Goal: Check status: Check status

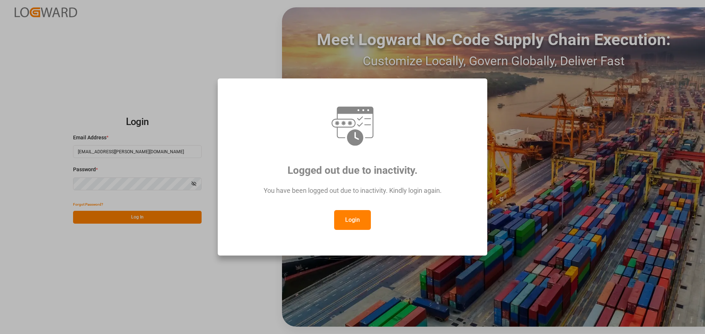
click at [355, 221] on button "Login" at bounding box center [352, 220] width 37 height 20
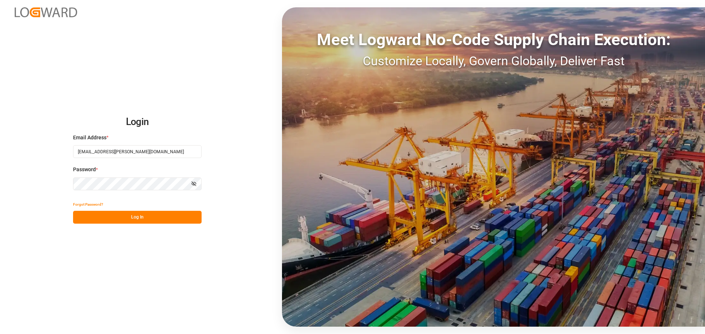
click at [171, 222] on button "Log In" at bounding box center [137, 217] width 128 height 13
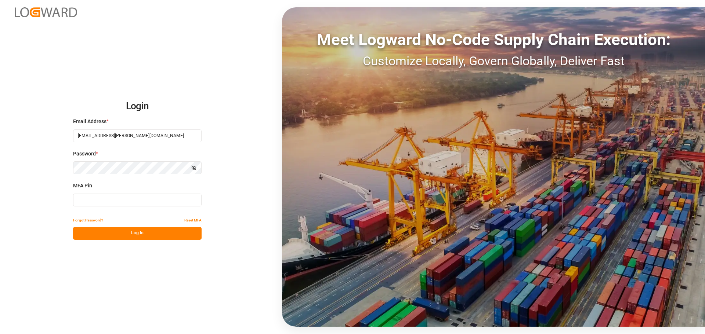
click at [153, 200] on input at bounding box center [137, 200] width 128 height 13
type input "552701"
click at [144, 233] on button "Log In" at bounding box center [137, 233] width 128 height 13
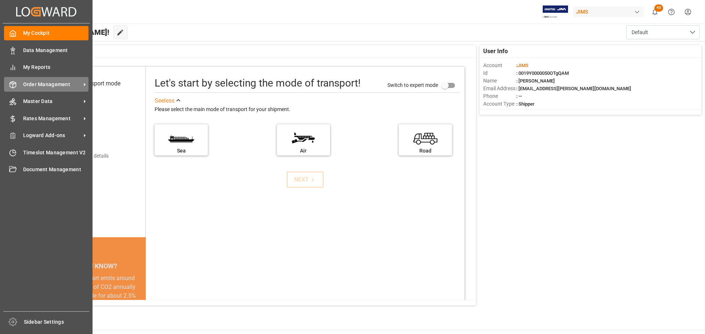
click at [11, 85] on icon at bounding box center [12, 84] width 7 height 7
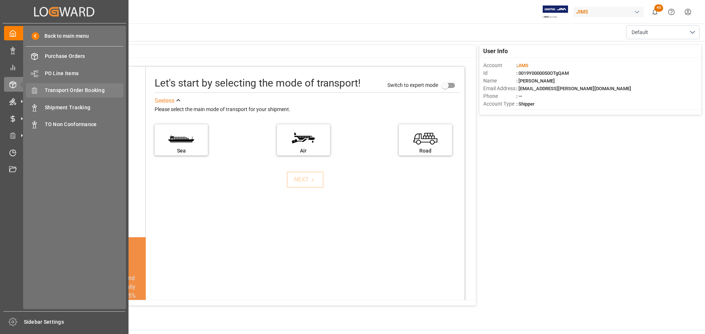
click at [88, 88] on span "Transport Order Booking" at bounding box center [84, 91] width 79 height 8
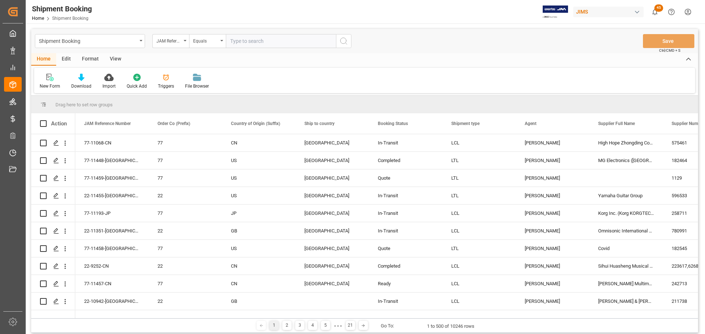
click at [247, 42] on input "text" at bounding box center [281, 41] width 110 height 14
paste input "77-11440-[GEOGRAPHIC_DATA]"
type input "77-11440-[GEOGRAPHIC_DATA]"
click at [346, 40] on icon "search button" at bounding box center [343, 41] width 9 height 9
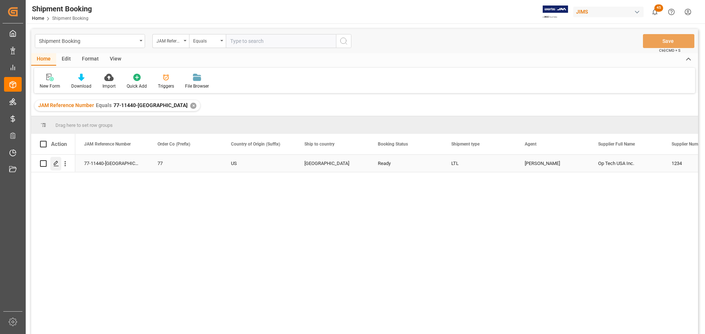
click at [58, 163] on polygon "Press SPACE to select this row." at bounding box center [56, 164] width 4 height 4
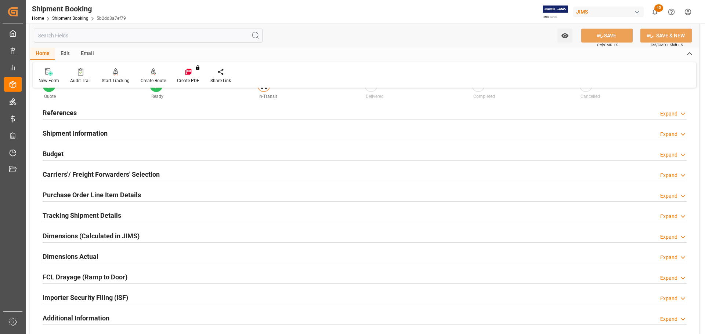
scroll to position [110, 0]
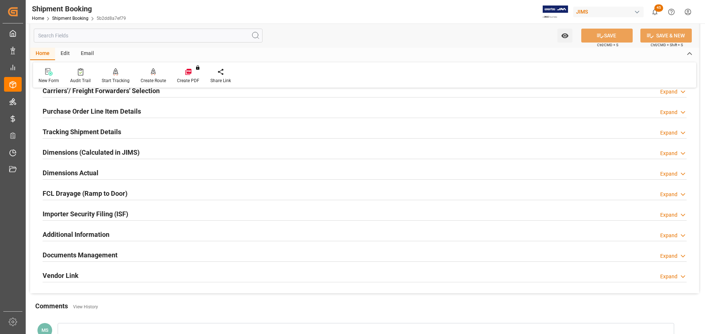
click at [99, 131] on h2 "Tracking Shipment Details" at bounding box center [82, 132] width 79 height 10
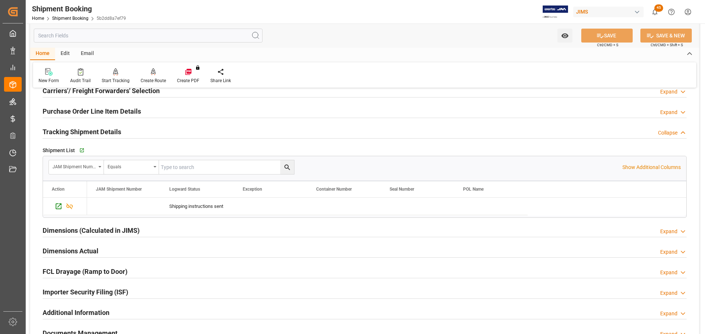
click at [99, 131] on h2 "Tracking Shipment Details" at bounding box center [82, 132] width 79 height 10
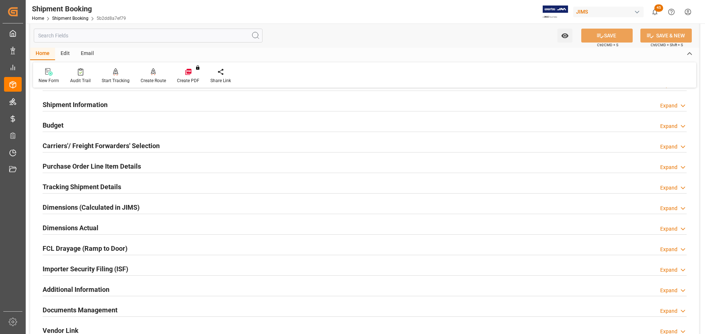
scroll to position [0, 0]
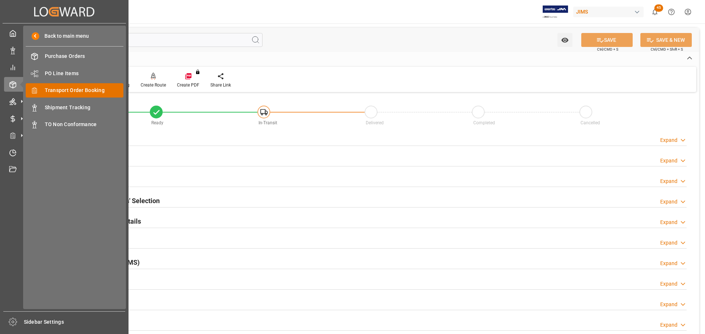
click at [84, 93] on span "Transport Order Booking" at bounding box center [84, 91] width 79 height 8
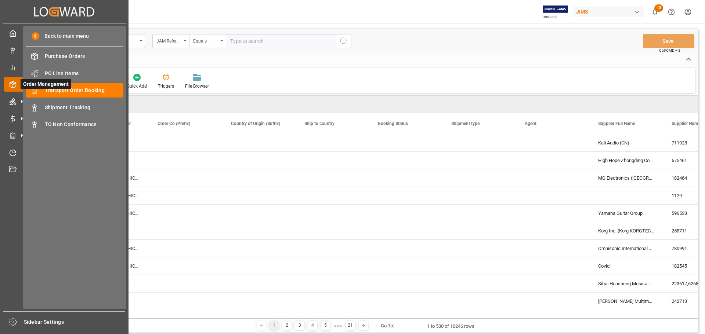
click at [14, 80] on icon at bounding box center [21, 84] width 15 height 15
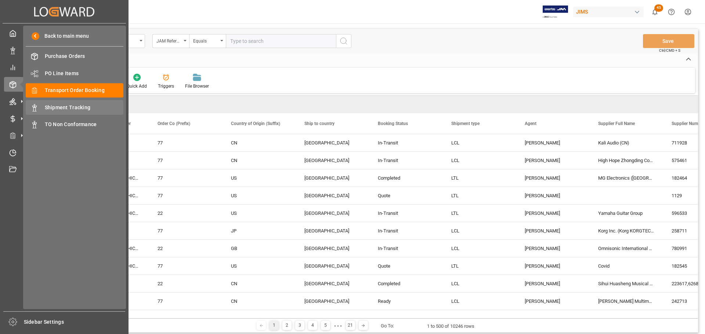
click at [73, 109] on span "Shipment Tracking" at bounding box center [84, 108] width 79 height 8
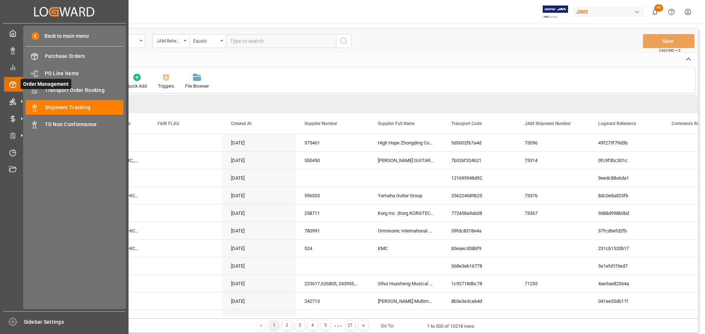
click at [17, 83] on icon at bounding box center [21, 84] width 15 height 15
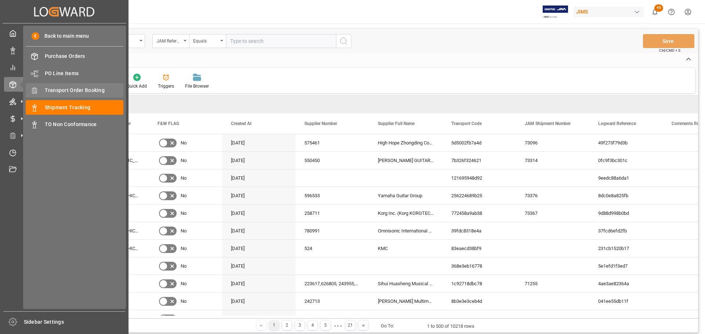
click at [95, 90] on span "Transport Order Booking" at bounding box center [84, 91] width 79 height 8
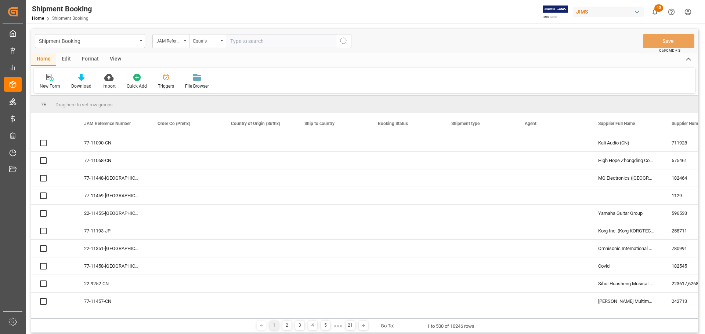
click at [254, 44] on input "text" at bounding box center [281, 41] width 110 height 14
paste input "77-11440-[GEOGRAPHIC_DATA]"
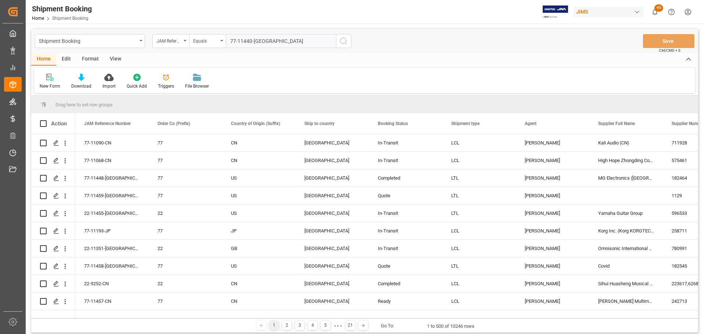
type input "77-11440-[GEOGRAPHIC_DATA]"
click at [345, 39] on circle "search button" at bounding box center [343, 41] width 6 height 6
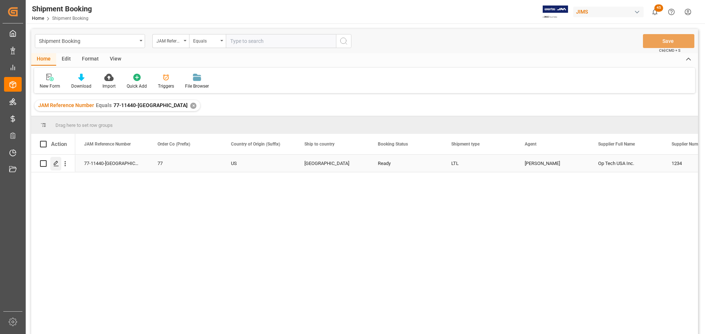
click at [55, 163] on icon "Press SPACE to select this row." at bounding box center [56, 164] width 6 height 6
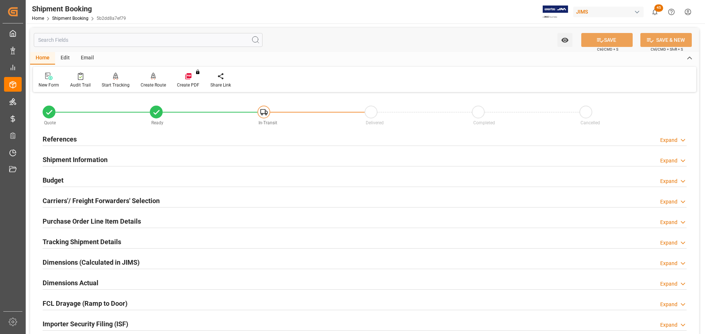
click at [96, 162] on h2 "Shipment Information" at bounding box center [75, 160] width 65 height 10
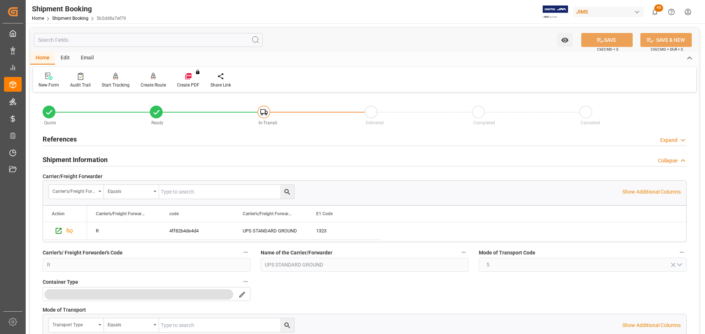
click at [109, 159] on div "Shipment Information Collapse" at bounding box center [365, 159] width 644 height 14
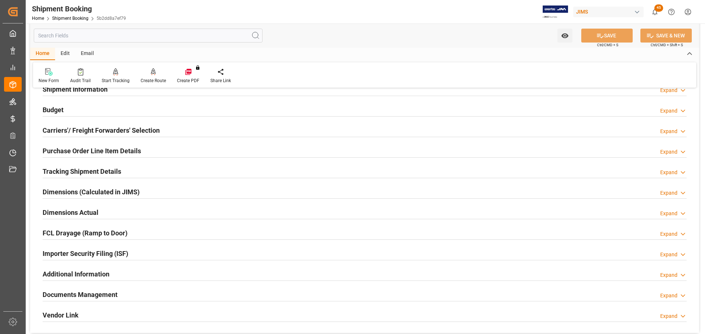
scroll to position [73, 0]
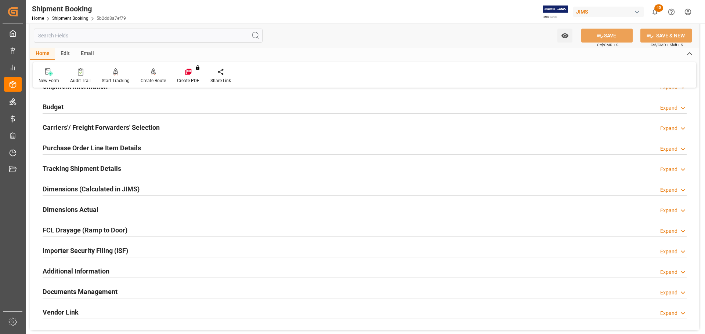
click at [105, 169] on h2 "Tracking Shipment Details" at bounding box center [82, 169] width 79 height 10
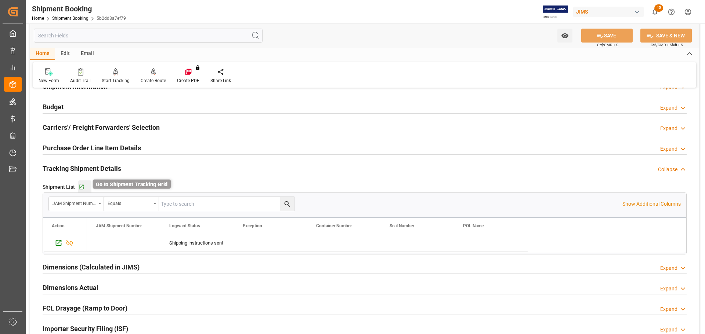
click at [82, 187] on icon "button" at bounding box center [81, 187] width 6 height 6
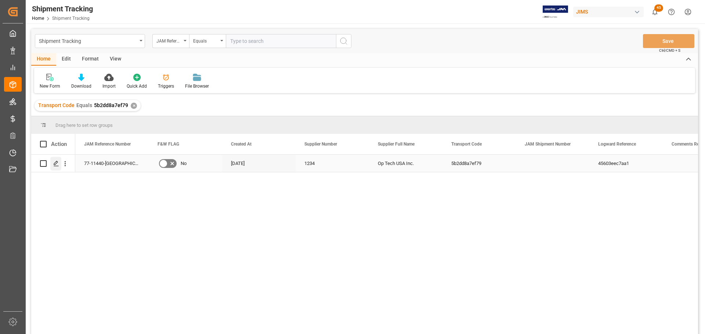
click at [54, 162] on icon "Press SPACE to select this row." at bounding box center [56, 164] width 6 height 6
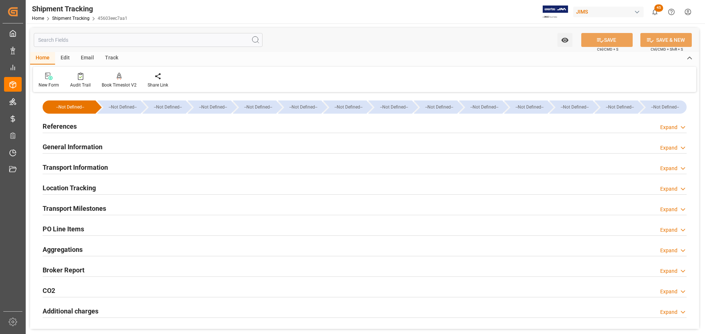
click at [105, 166] on h2 "Transport Information" at bounding box center [75, 168] width 65 height 10
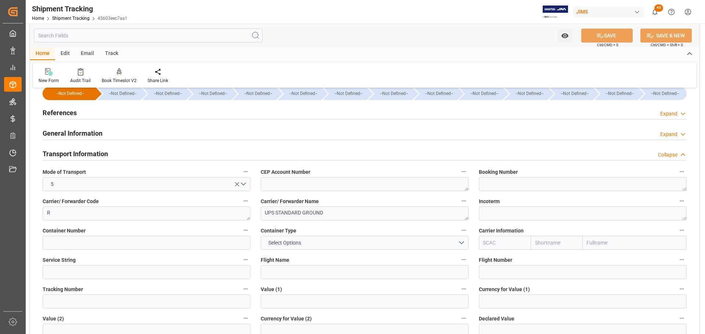
scroll to position [37, 0]
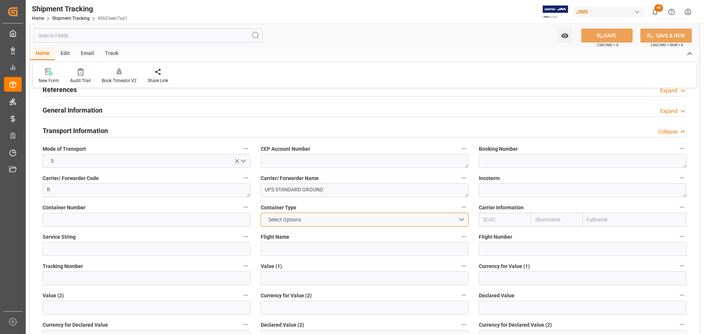
click at [310, 221] on button "Select Options" at bounding box center [365, 220] width 208 height 14
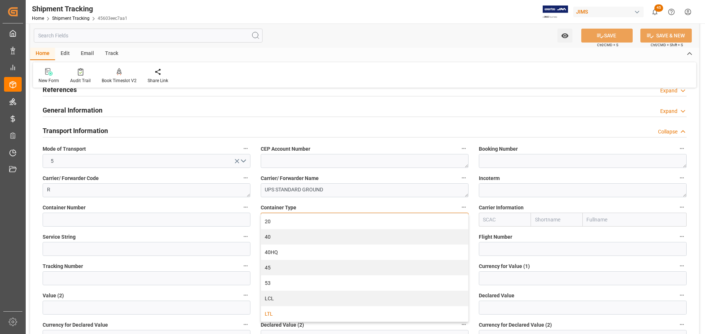
click at [287, 315] on div "LTL" at bounding box center [364, 314] width 207 height 15
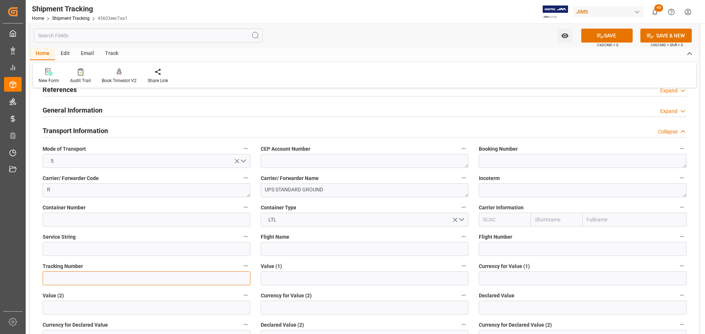
click at [62, 274] on input at bounding box center [147, 279] width 208 height 14
paste input "1ZCK02456836011826"
type input "1ZCK02456836011826"
drag, startPoint x: 619, startPoint y: 32, endPoint x: 475, endPoint y: 209, distance: 227.6
click at [619, 32] on button "SAVE" at bounding box center [606, 36] width 51 height 14
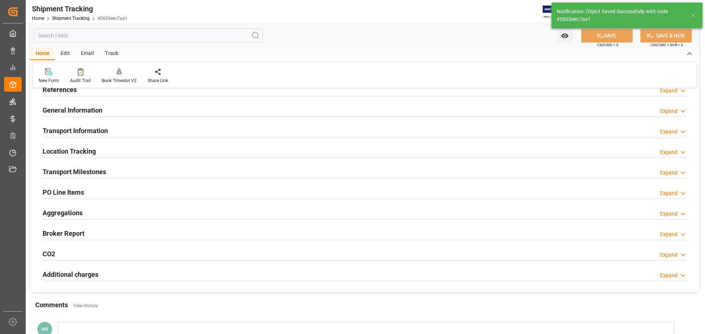
click at [113, 127] on div "Transport Information Expand" at bounding box center [365, 130] width 644 height 14
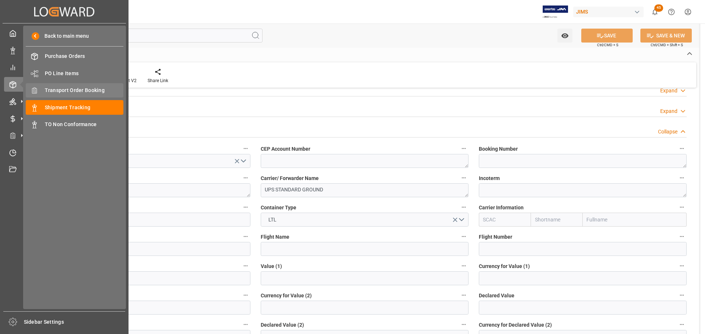
click at [91, 90] on span "Transport Order Booking" at bounding box center [84, 91] width 79 height 8
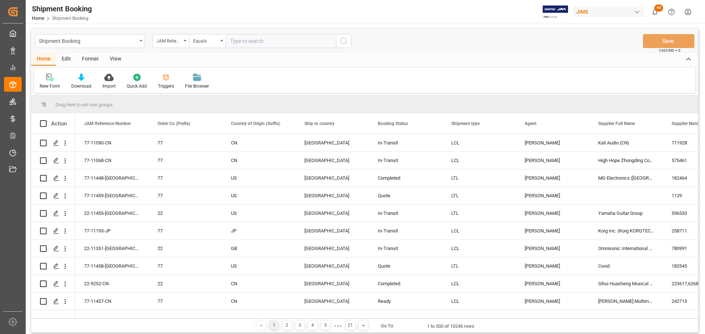
paste input "77-11440-[GEOGRAPHIC_DATA]"
type input "77-11440-[GEOGRAPHIC_DATA]"
click at [348, 43] on icon "search button" at bounding box center [343, 41] width 9 height 9
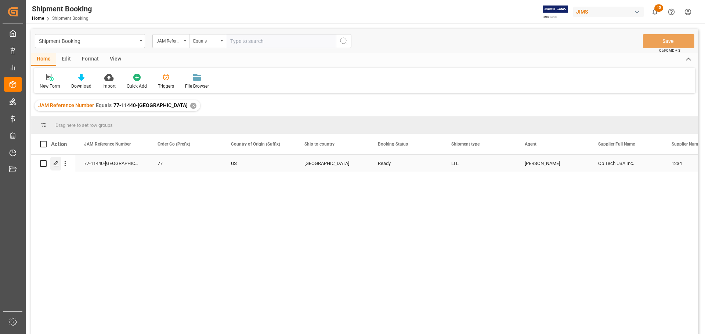
click at [56, 164] on icon "Press SPACE to select this row." at bounding box center [56, 164] width 6 height 6
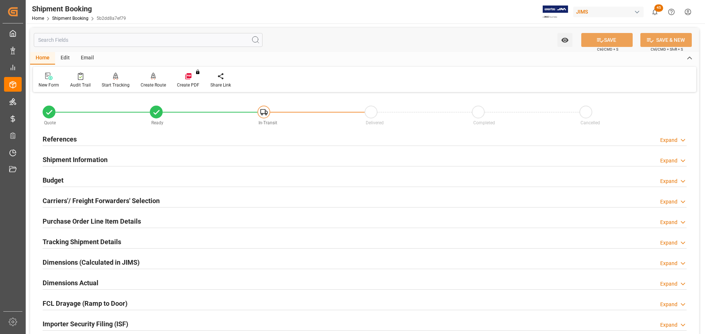
click at [119, 38] on input "text" at bounding box center [148, 40] width 229 height 14
type input "b"
click at [101, 140] on div "References Expand" at bounding box center [365, 139] width 644 height 14
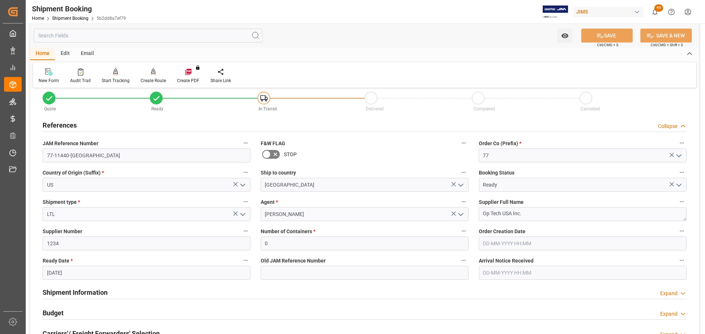
scroll to position [37, 0]
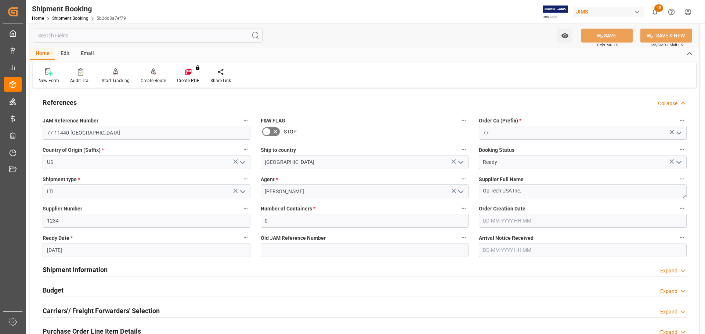
click at [76, 103] on h2 "References" at bounding box center [60, 103] width 34 height 10
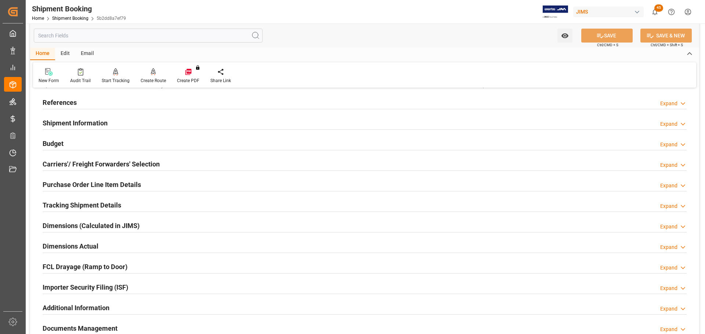
drag, startPoint x: 101, startPoint y: 105, endPoint x: 162, endPoint y: 142, distance: 71.5
click at [101, 105] on div "References Expand" at bounding box center [365, 102] width 644 height 14
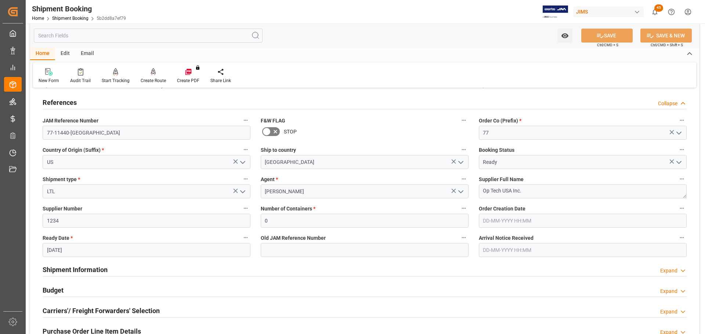
click at [97, 103] on div "References Collapse" at bounding box center [365, 102] width 644 height 14
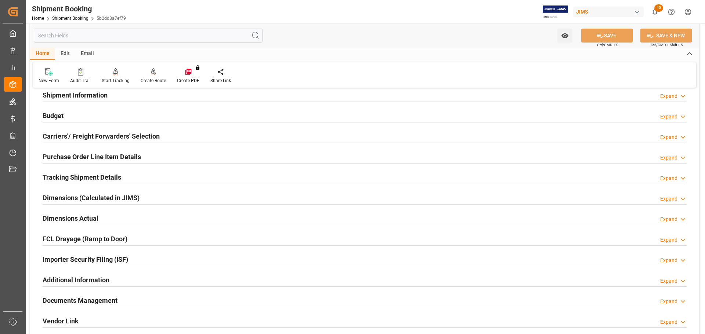
scroll to position [110, 0]
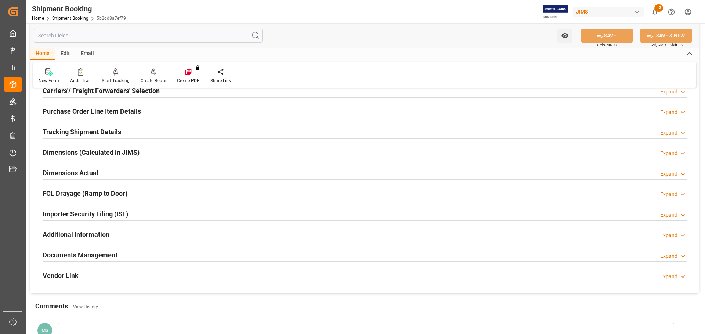
click at [67, 128] on h2 "Tracking Shipment Details" at bounding box center [82, 132] width 79 height 10
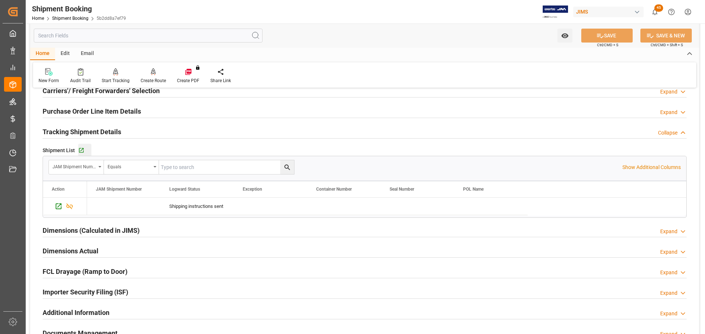
click at [83, 153] on button "Go to Shipment Tracking Grid" at bounding box center [84, 150] width 13 height 13
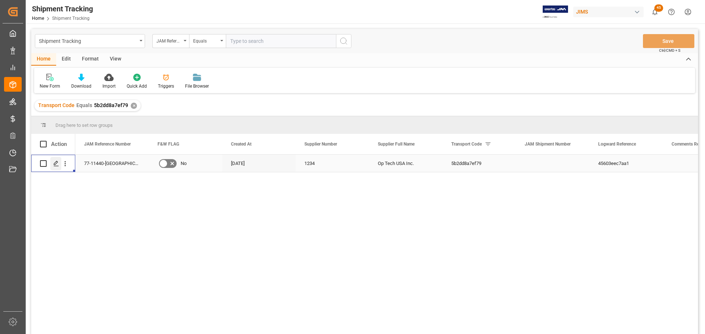
click at [54, 163] on icon "Press SPACE to select this row." at bounding box center [56, 164] width 6 height 6
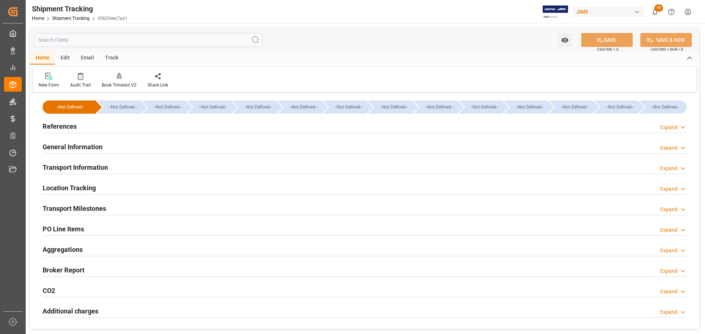
click at [83, 165] on h2 "Transport Information" at bounding box center [75, 168] width 65 height 10
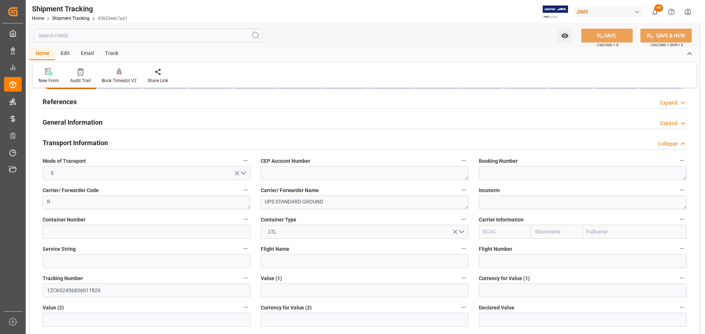
scroll to position [37, 0]
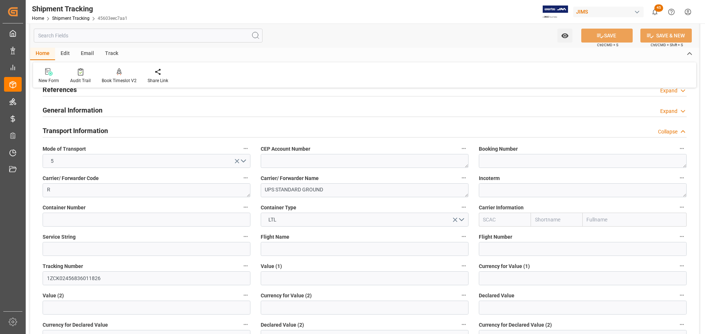
click at [112, 131] on div "Transport Information Collapse" at bounding box center [365, 130] width 644 height 14
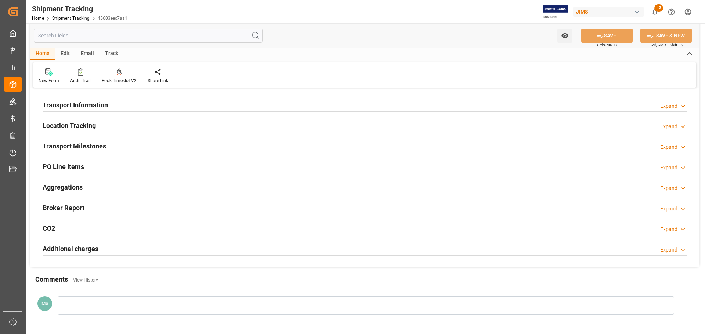
scroll to position [73, 0]
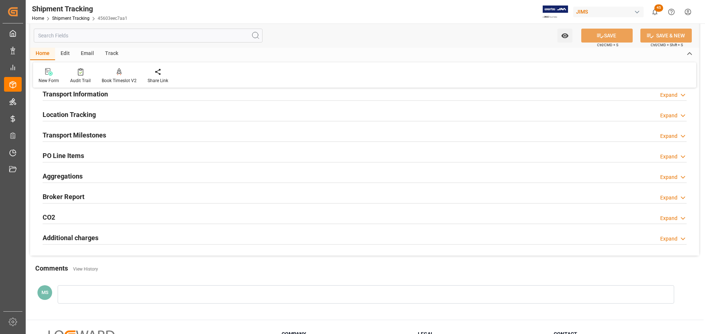
click at [105, 135] on h2 "Transport Milestones" at bounding box center [75, 135] width 64 height 10
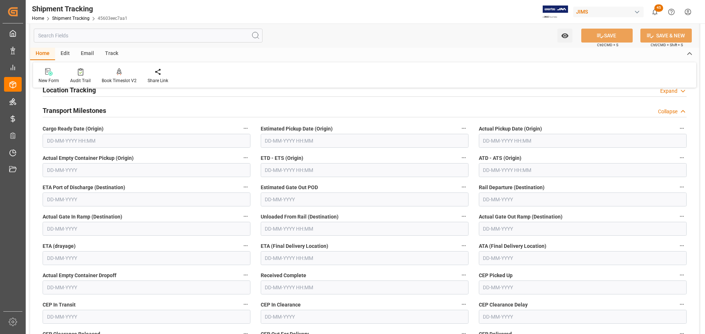
scroll to position [110, 0]
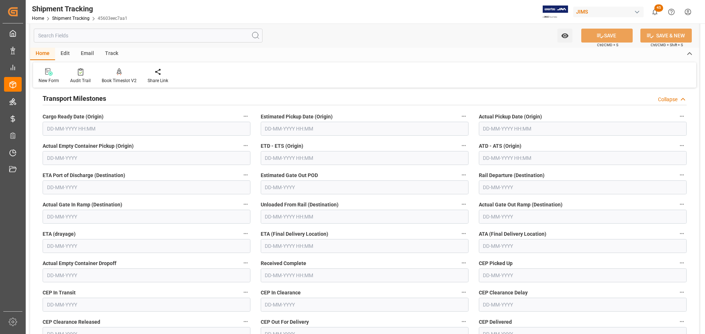
click at [76, 130] on input "text" at bounding box center [147, 129] width 208 height 14
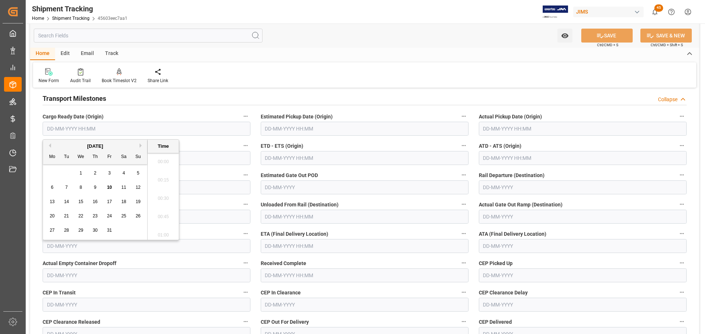
scroll to position [1141, 0]
click at [107, 185] on span "10" at bounding box center [109, 187] width 5 height 5
type input "[DATE] 00:00"
click at [272, 250] on input "text" at bounding box center [365, 246] width 208 height 14
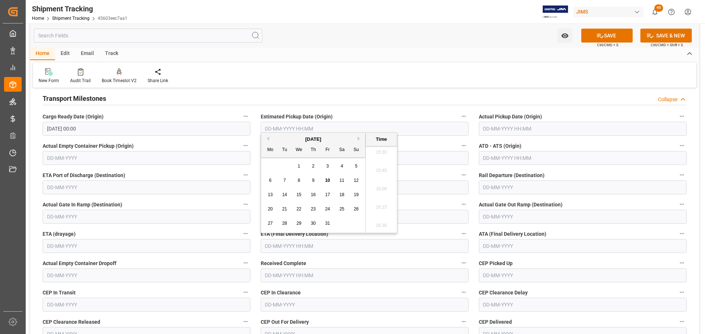
click at [327, 193] on span "17" at bounding box center [327, 194] width 5 height 5
type input "[DATE] 00:00"
click at [604, 29] on button "SAVE" at bounding box center [606, 36] width 51 height 14
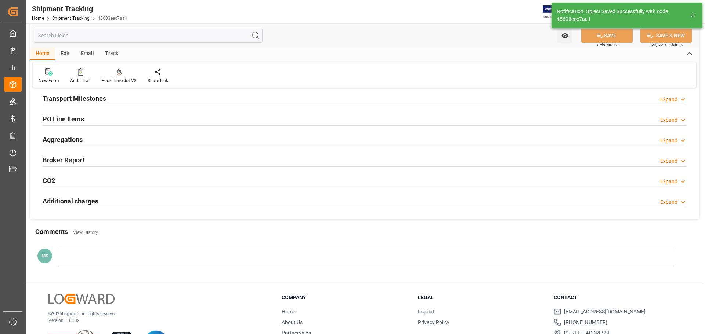
scroll to position [73, 0]
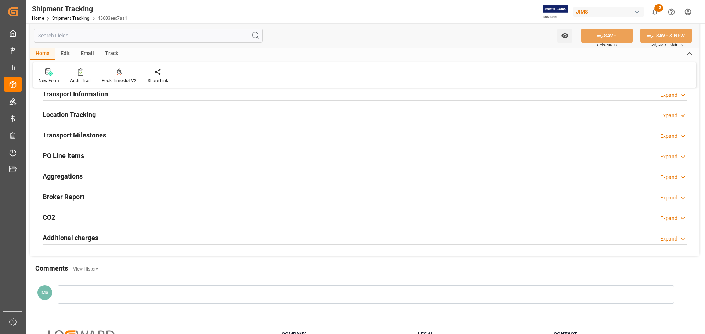
click at [154, 136] on div "Transport Milestones Expand" at bounding box center [365, 135] width 644 height 14
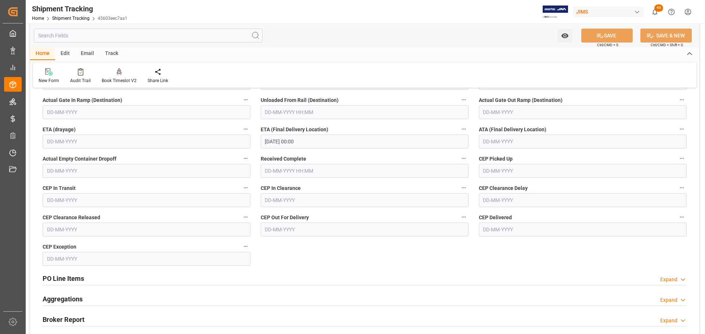
scroll to position [220, 0]
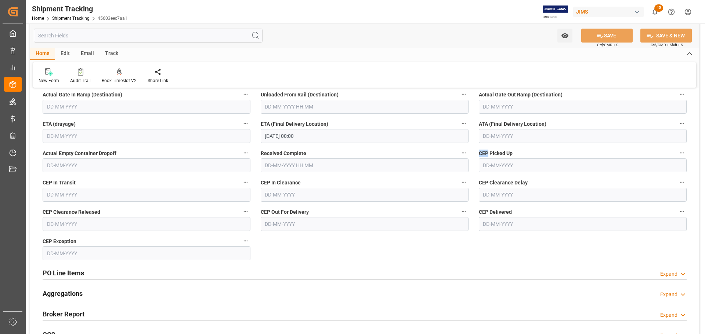
drag, startPoint x: 477, startPoint y: 153, endPoint x: 488, endPoint y: 153, distance: 10.7
click at [488, 153] on div "CEP Picked Up" at bounding box center [583, 160] width 218 height 29
click at [530, 155] on label "CEP Picked Up" at bounding box center [583, 153] width 208 height 10
click at [677, 155] on button "CEP Picked Up" at bounding box center [682, 153] width 10 height 10
drag, startPoint x: 478, startPoint y: 154, endPoint x: 486, endPoint y: 153, distance: 8.1
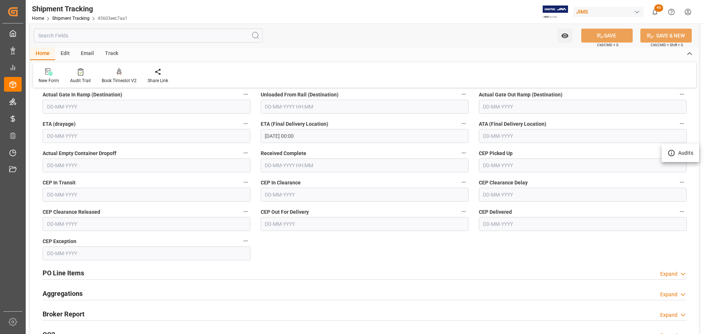
click at [486, 153] on div at bounding box center [352, 167] width 705 height 334
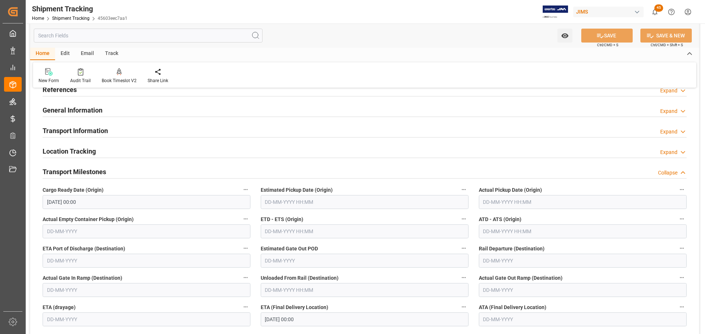
scroll to position [0, 0]
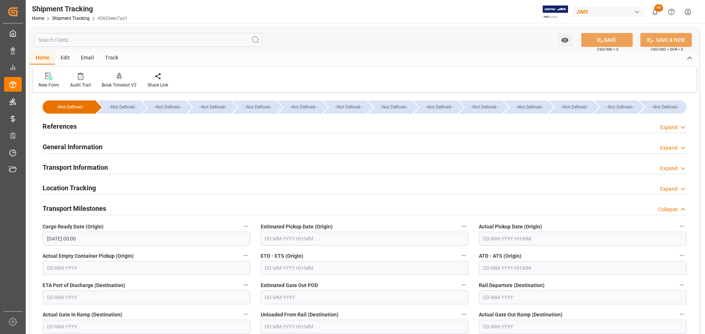
click at [105, 122] on div "References Expand" at bounding box center [365, 126] width 644 height 14
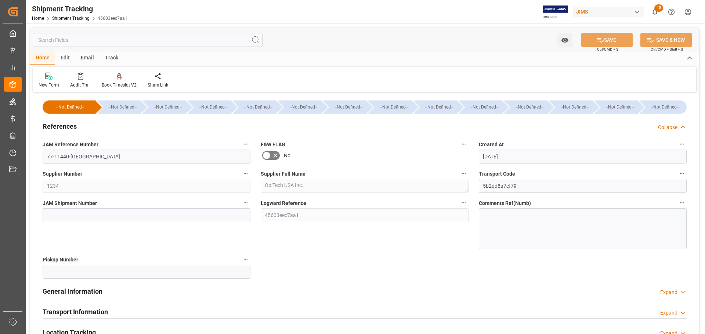
click at [82, 123] on div "References Collapse" at bounding box center [365, 126] width 644 height 14
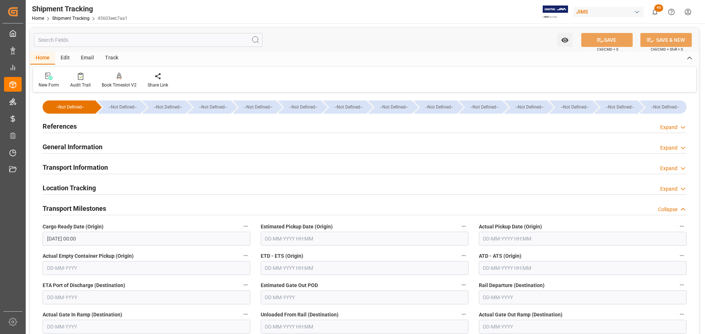
click at [89, 125] on div "References Expand" at bounding box center [365, 126] width 644 height 14
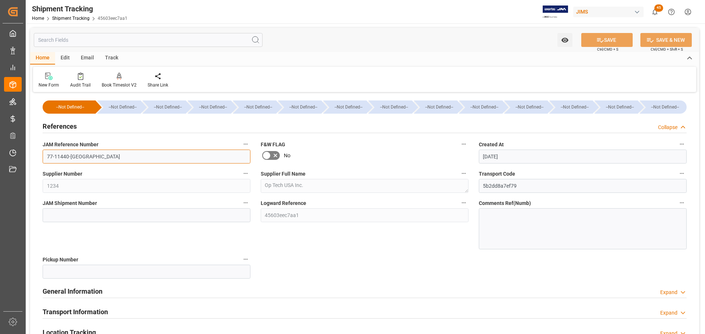
drag, startPoint x: 82, startPoint y: 154, endPoint x: 23, endPoint y: 155, distance: 58.0
click at [23, 155] on div "Created by potrace 1.15, written by Peter Selinger 2001-2017 Created by potrace…" at bounding box center [352, 167] width 705 height 334
click at [106, 126] on div "References Collapse" at bounding box center [365, 126] width 644 height 14
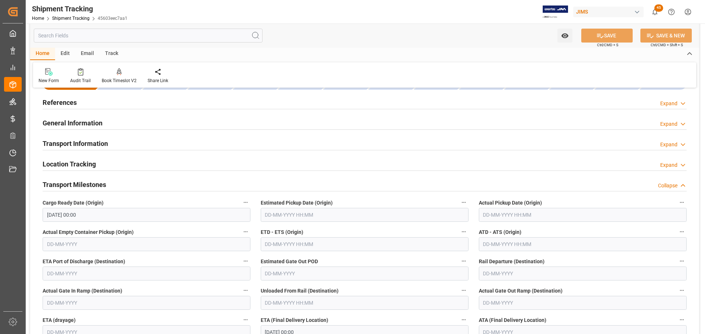
scroll to position [37, 0]
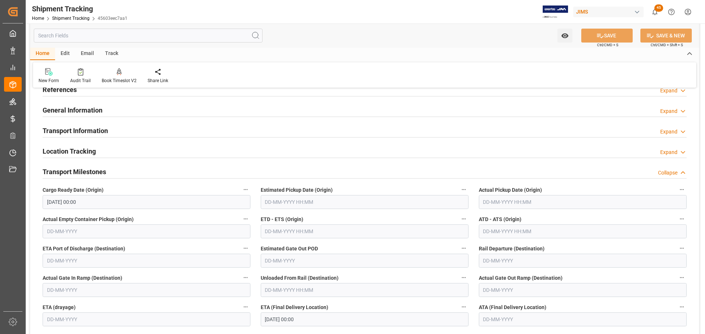
click at [129, 169] on div "Transport Milestones Collapse" at bounding box center [365, 171] width 644 height 14
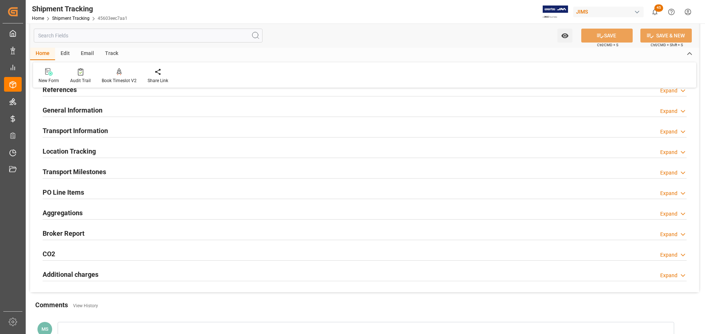
click at [113, 173] on div "Transport Milestones Expand" at bounding box center [365, 171] width 644 height 14
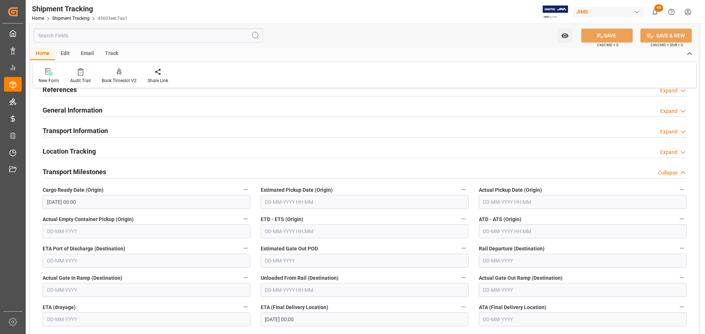
scroll to position [110, 0]
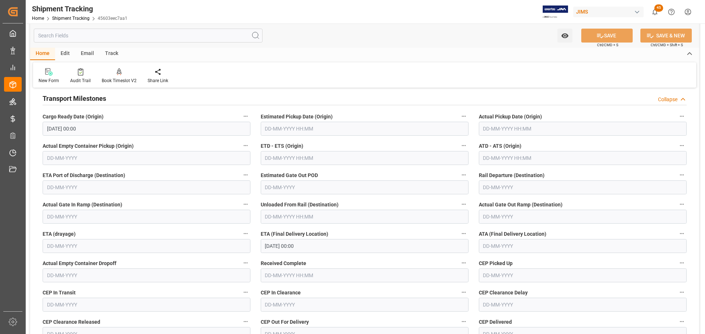
click at [113, 94] on div "Transport Milestones Collapse" at bounding box center [365, 98] width 644 height 14
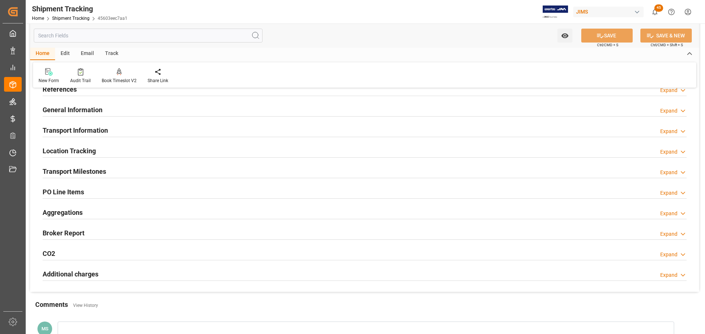
scroll to position [37, 0]
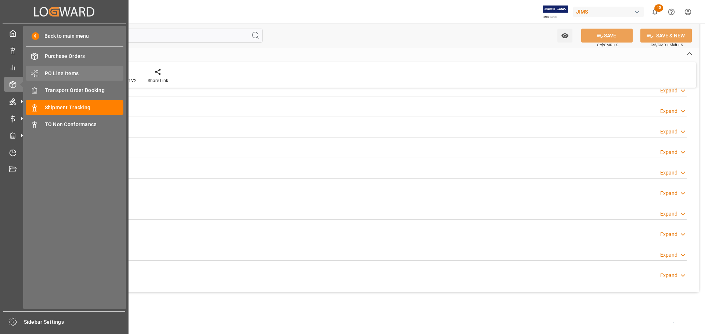
click at [80, 73] on span "PO Line Items" at bounding box center [84, 74] width 79 height 8
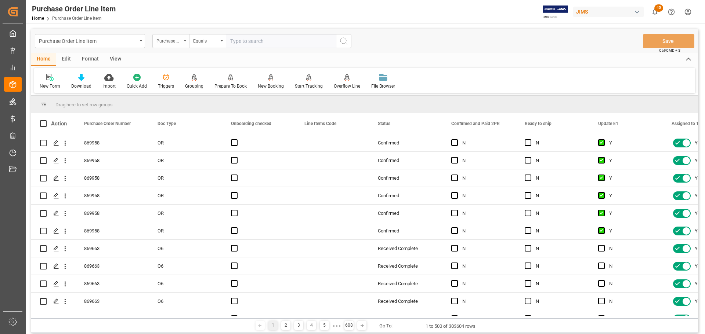
click at [163, 43] on div "Purchase Order Number" at bounding box center [168, 40] width 25 height 8
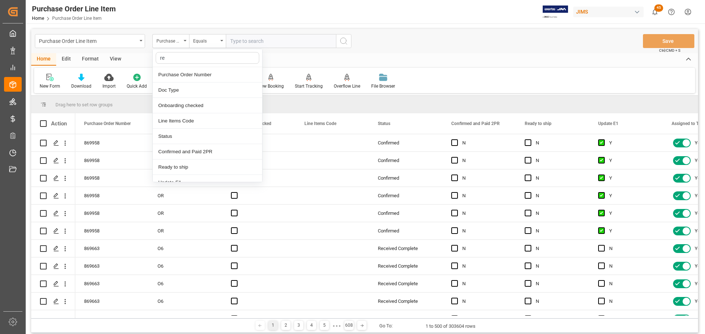
type input "ref"
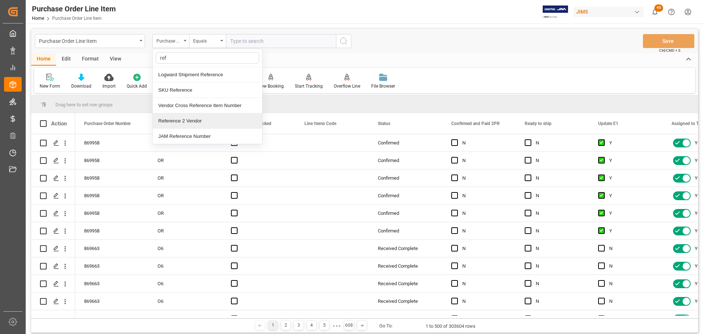
click at [181, 122] on div "Reference 2 Vendor" at bounding box center [207, 120] width 109 height 15
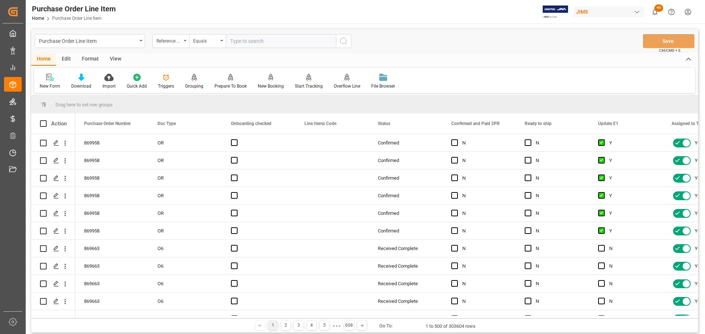
click at [253, 40] on input "text" at bounding box center [281, 41] width 110 height 14
paste input "77-11440-[GEOGRAPHIC_DATA]"
type input "77-11440-[GEOGRAPHIC_DATA]"
click at [341, 42] on icon "search button" at bounding box center [343, 41] width 9 height 9
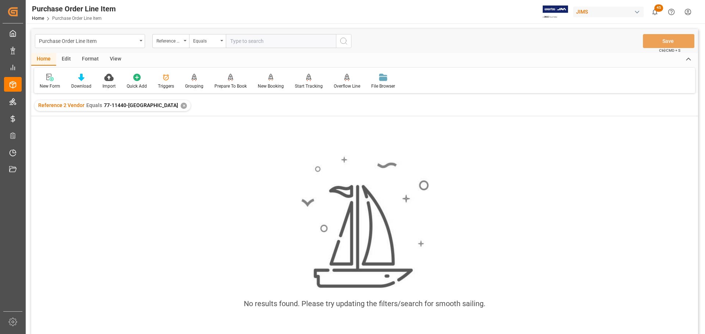
click at [181, 106] on div "✕" at bounding box center [184, 106] width 6 height 6
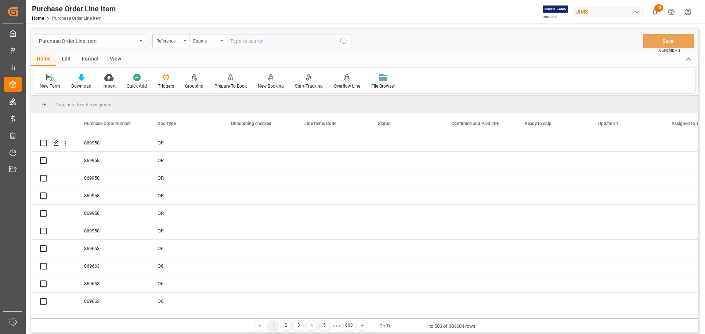
click at [250, 43] on input "text" at bounding box center [281, 41] width 110 height 14
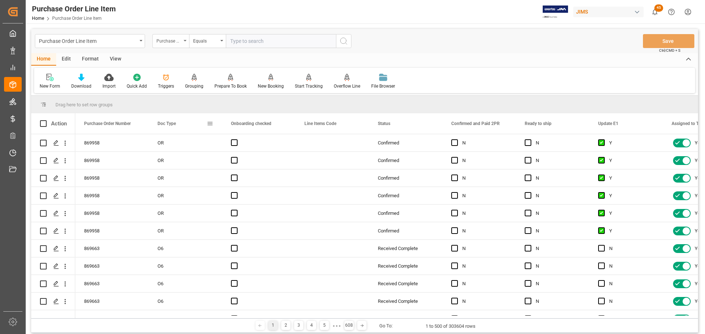
click at [172, 41] on div "Purchase Order Number" at bounding box center [168, 40] width 25 height 8
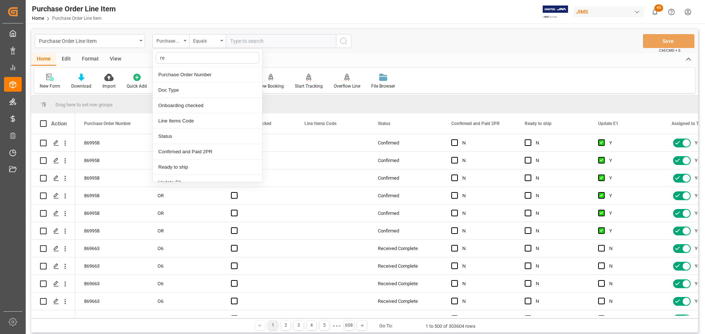
type input "ref"
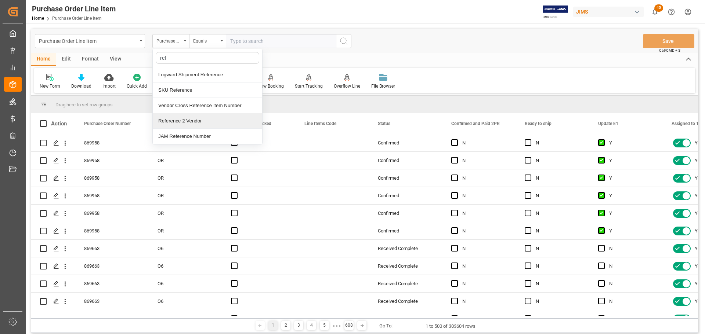
click at [194, 120] on div "Reference 2 Vendor" at bounding box center [207, 120] width 109 height 15
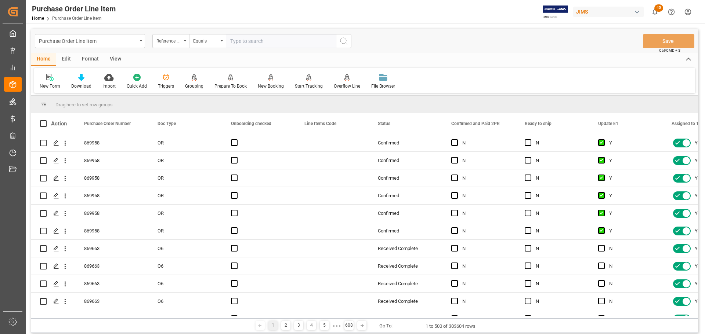
click at [270, 42] on input "text" at bounding box center [281, 41] width 110 height 14
paste input "77-11440-[GEOGRAPHIC_DATA]"
type input "77-11440-[GEOGRAPHIC_DATA]"
click at [343, 40] on icon "search button" at bounding box center [343, 41] width 9 height 9
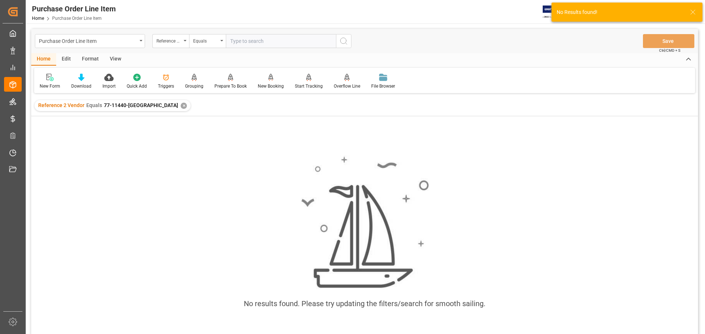
click at [181, 104] on div "✕" at bounding box center [184, 106] width 6 height 6
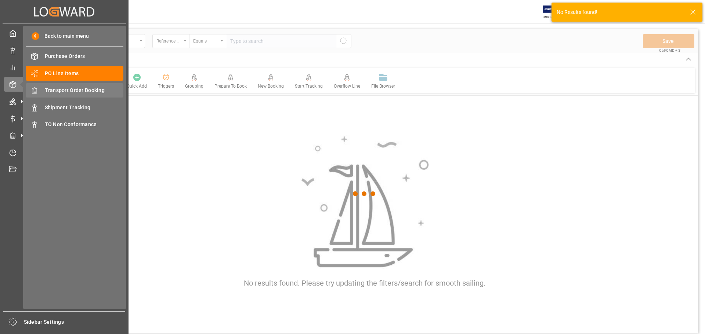
click at [16, 83] on icon at bounding box center [21, 84] width 15 height 15
click at [85, 90] on span "Transport Order Booking" at bounding box center [84, 91] width 79 height 8
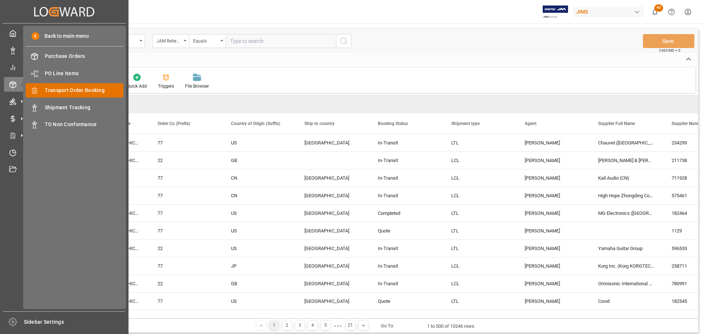
click at [82, 87] on span "Transport Order Booking" at bounding box center [84, 91] width 79 height 8
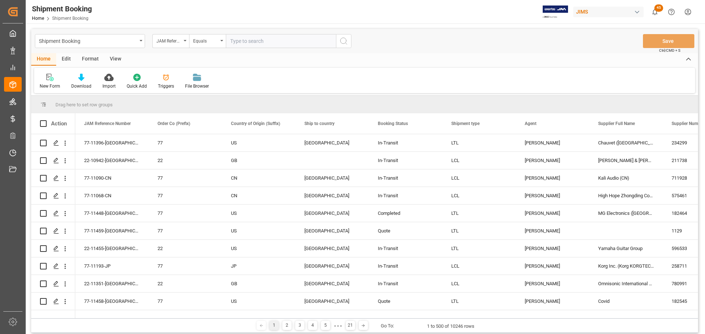
click at [258, 42] on input "text" at bounding box center [281, 41] width 110 height 14
paste input "77-11440-[GEOGRAPHIC_DATA]"
type input "77-11440-[GEOGRAPHIC_DATA]"
click at [345, 44] on icon "search button" at bounding box center [343, 41] width 9 height 9
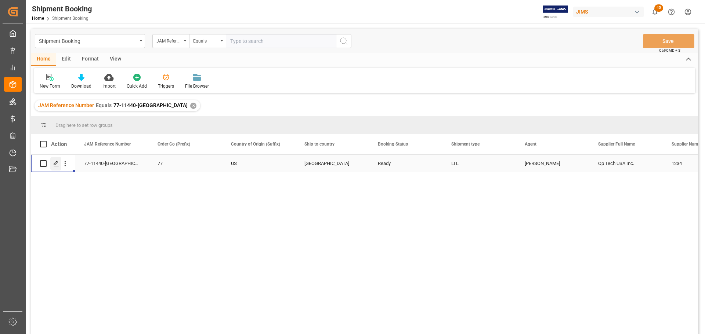
click at [54, 166] on icon "Press SPACE to select this row." at bounding box center [56, 164] width 6 height 6
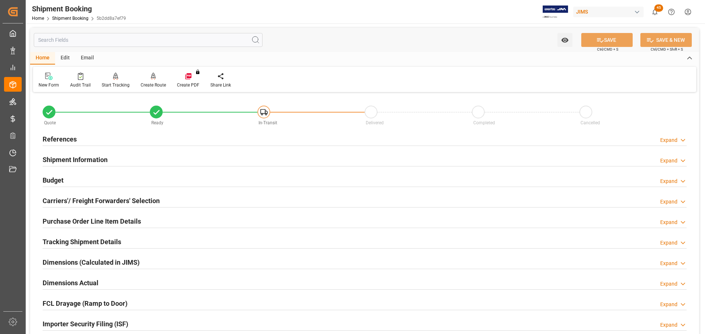
click at [86, 182] on div "Budget Expand" at bounding box center [365, 180] width 644 height 14
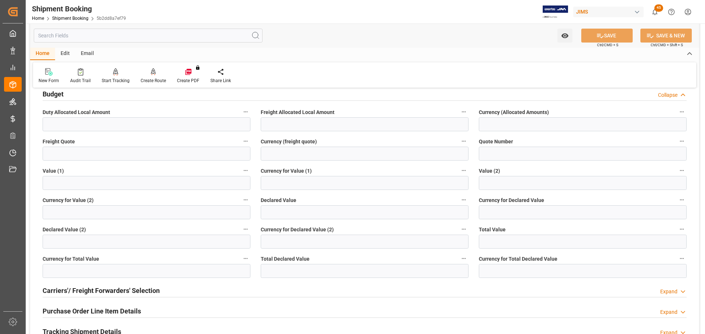
scroll to position [73, 0]
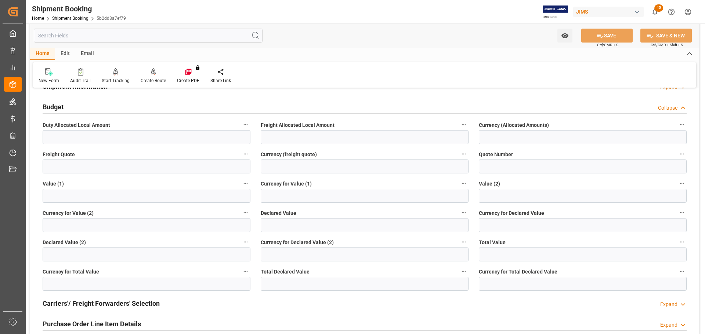
click at [78, 108] on div "Budget Collapse" at bounding box center [365, 106] width 644 height 14
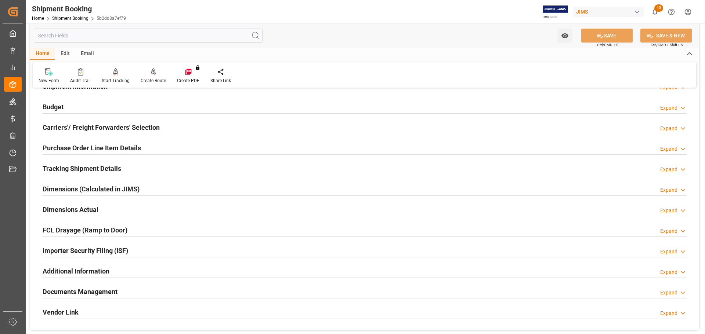
click at [92, 144] on h2 "Purchase Order Line Item Details" at bounding box center [92, 148] width 98 height 10
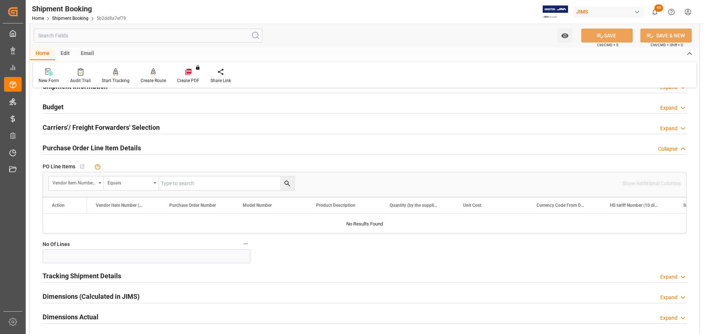
click at [101, 145] on h2 "Purchase Order Line Item Details" at bounding box center [92, 148] width 98 height 10
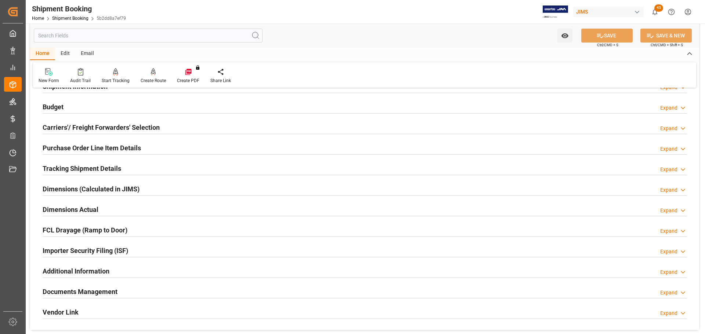
click at [99, 170] on h2 "Tracking Shipment Details" at bounding box center [82, 169] width 79 height 10
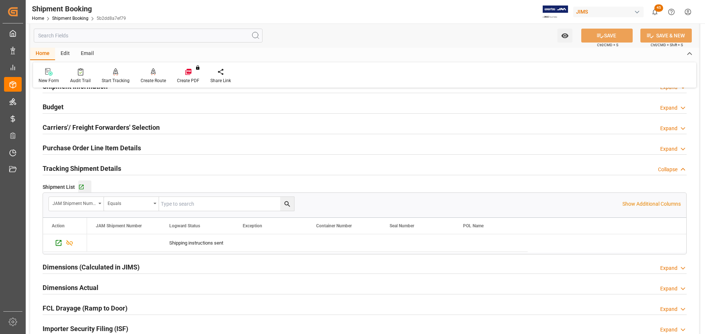
click at [86, 186] on div "Go to Shipment Tracking Grid" at bounding box center [84, 187] width 13 height 6
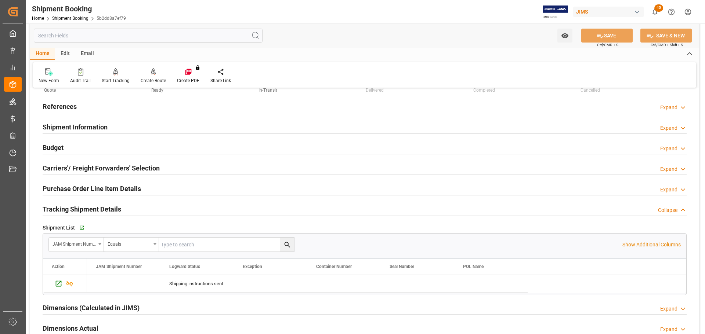
scroll to position [0, 0]
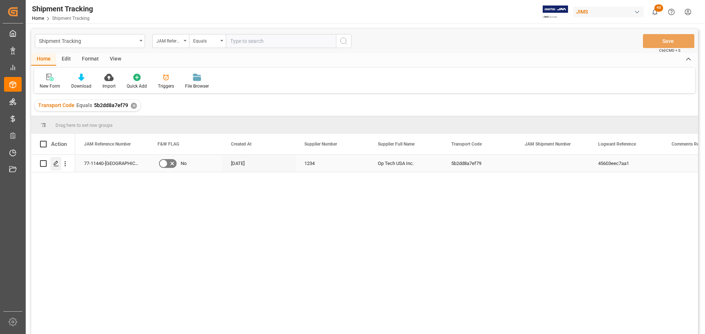
click at [55, 164] on polygon "Press SPACE to select this row." at bounding box center [56, 164] width 4 height 4
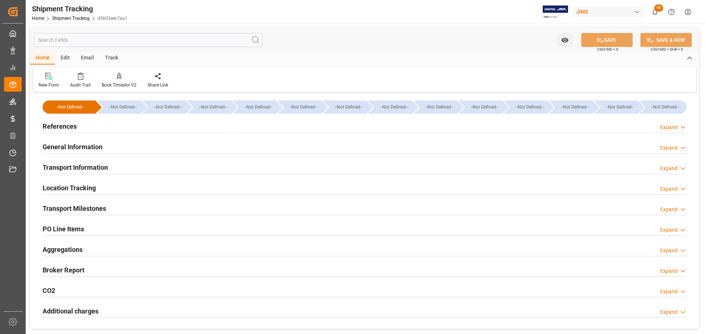
click at [110, 124] on div "References Expand" at bounding box center [365, 126] width 644 height 14
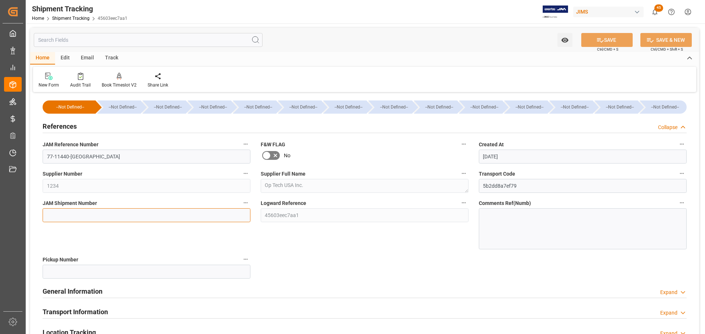
click at [76, 214] on input at bounding box center [147, 216] width 208 height 14
paste input "73385"
type input "73385"
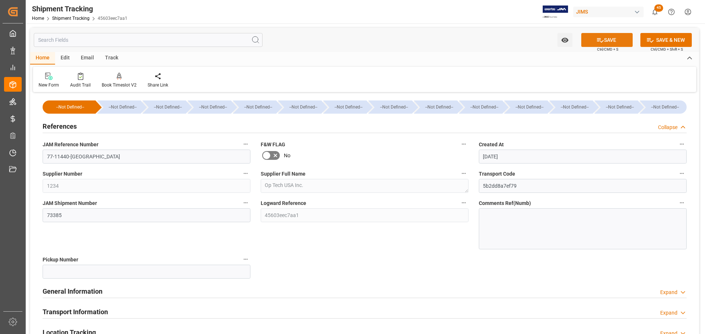
click at [618, 37] on button "SAVE" at bounding box center [606, 40] width 51 height 14
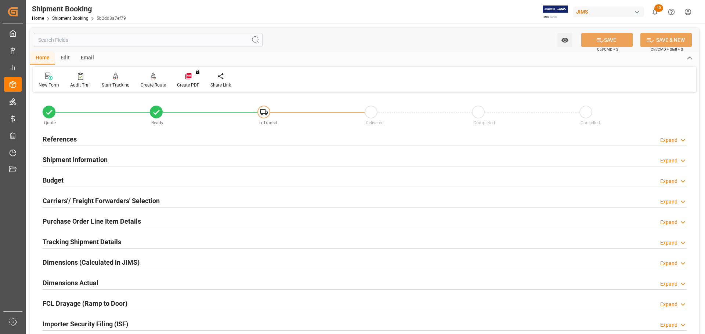
click at [117, 178] on div "Budget Expand" at bounding box center [365, 180] width 644 height 14
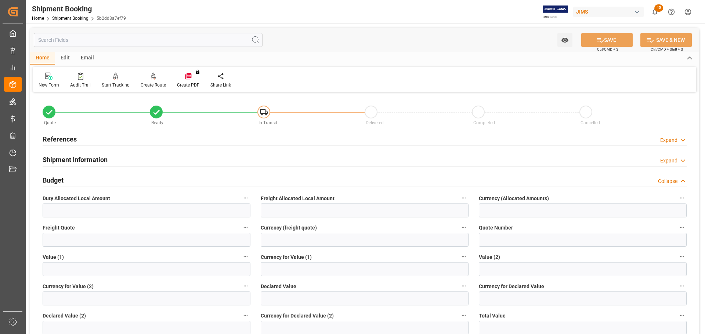
click at [117, 178] on div "Budget Collapse" at bounding box center [365, 180] width 644 height 14
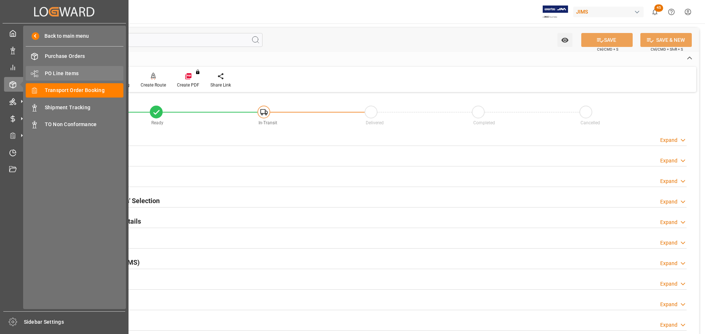
click at [67, 77] on div "PO Line Items PO Line Items" at bounding box center [75, 73] width 98 height 14
